Goal: Check status: Check status

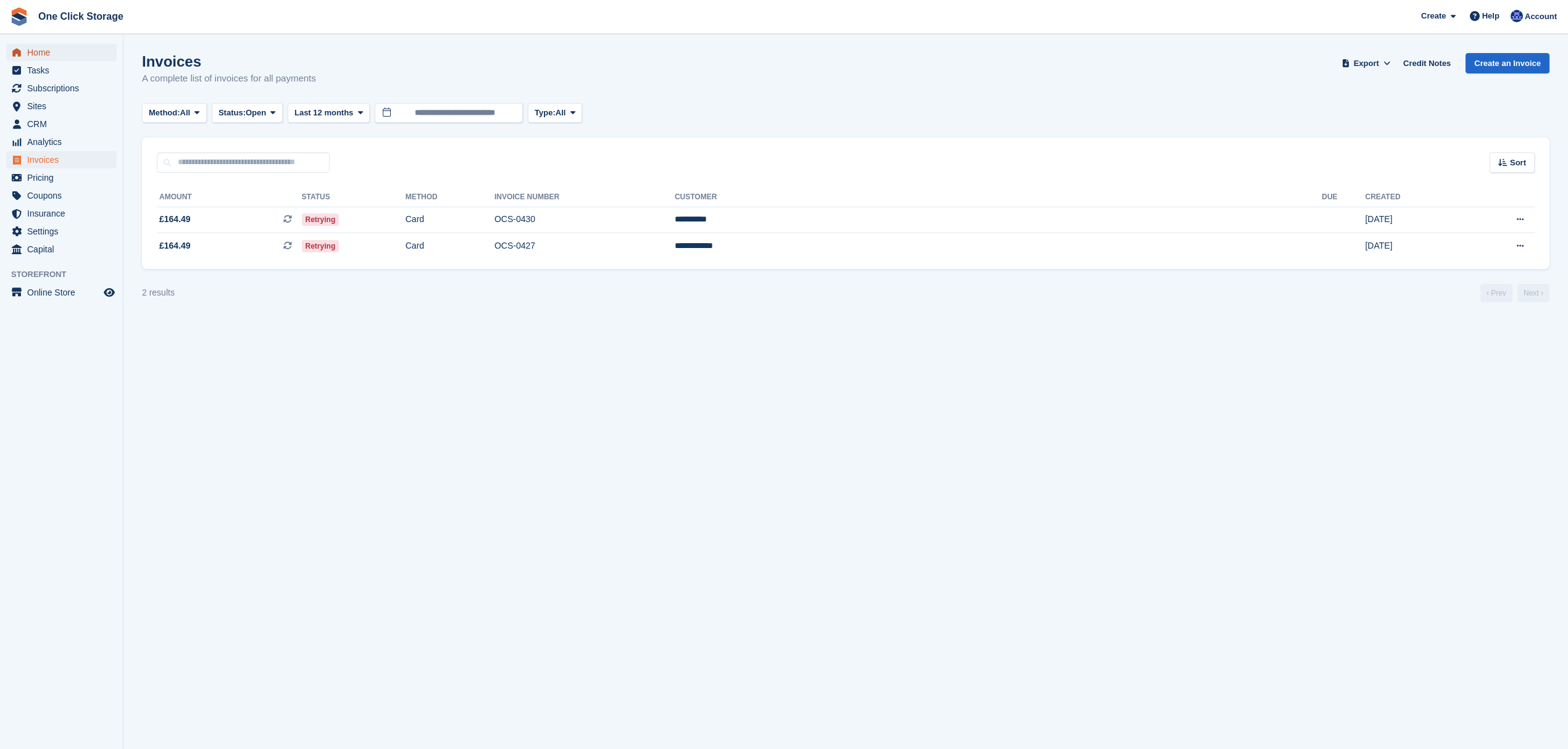
click at [66, 57] on span "Home" at bounding box center [64, 53] width 74 height 18
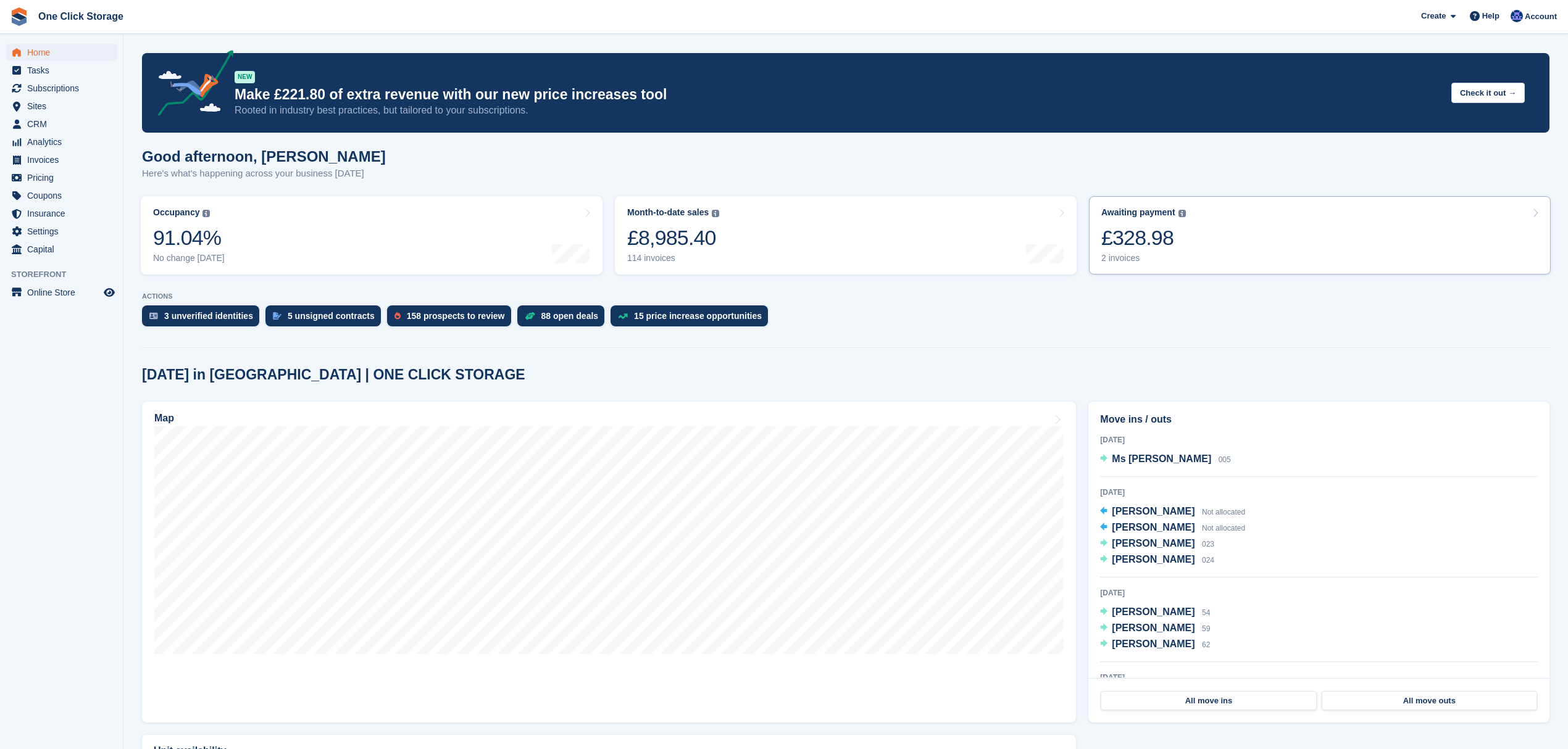
click at [1132, 253] on div "2 invoices" at bounding box center [1143, 258] width 85 height 10
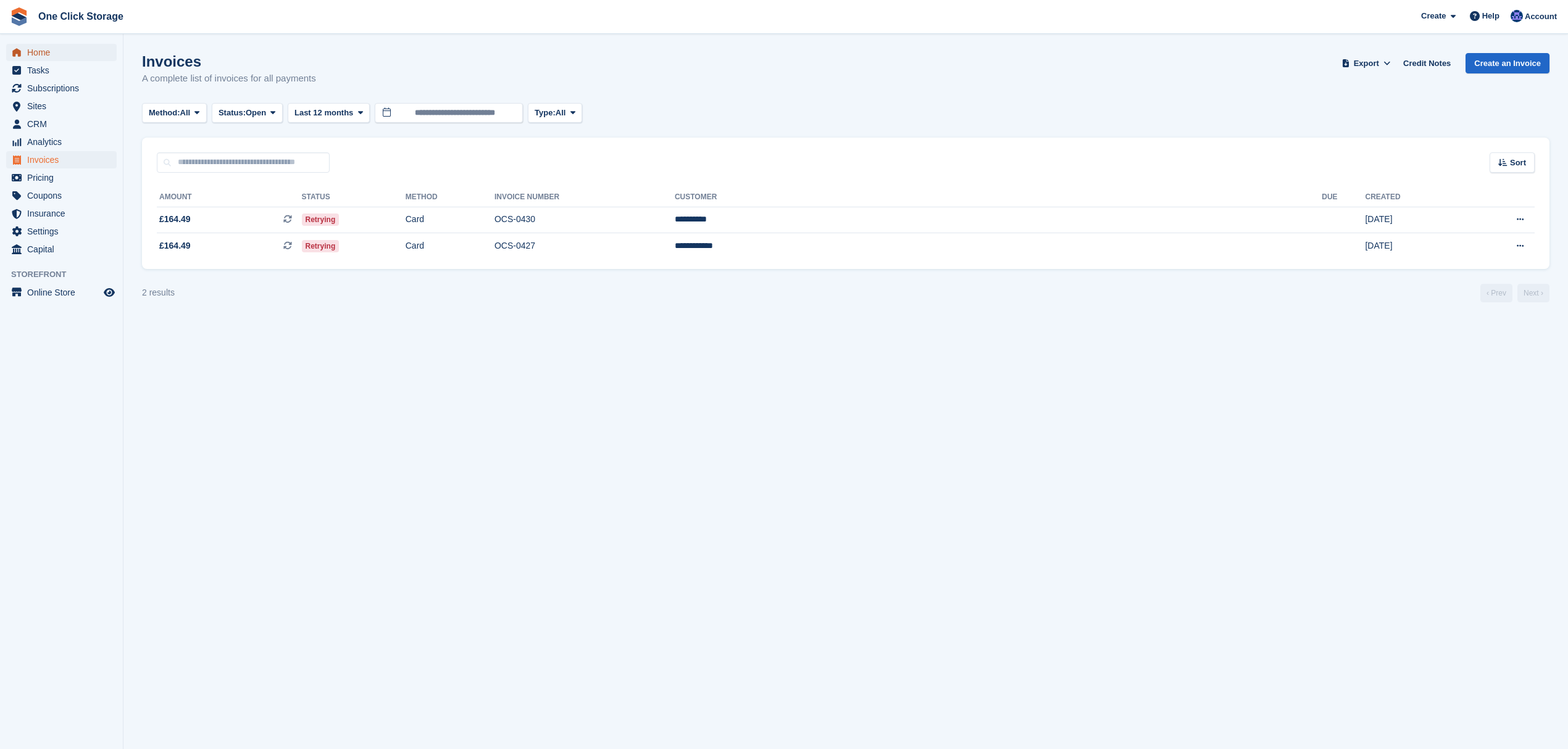
click at [76, 50] on span "Home" at bounding box center [64, 53] width 74 height 18
